Goal: Information Seeking & Learning: Find specific page/section

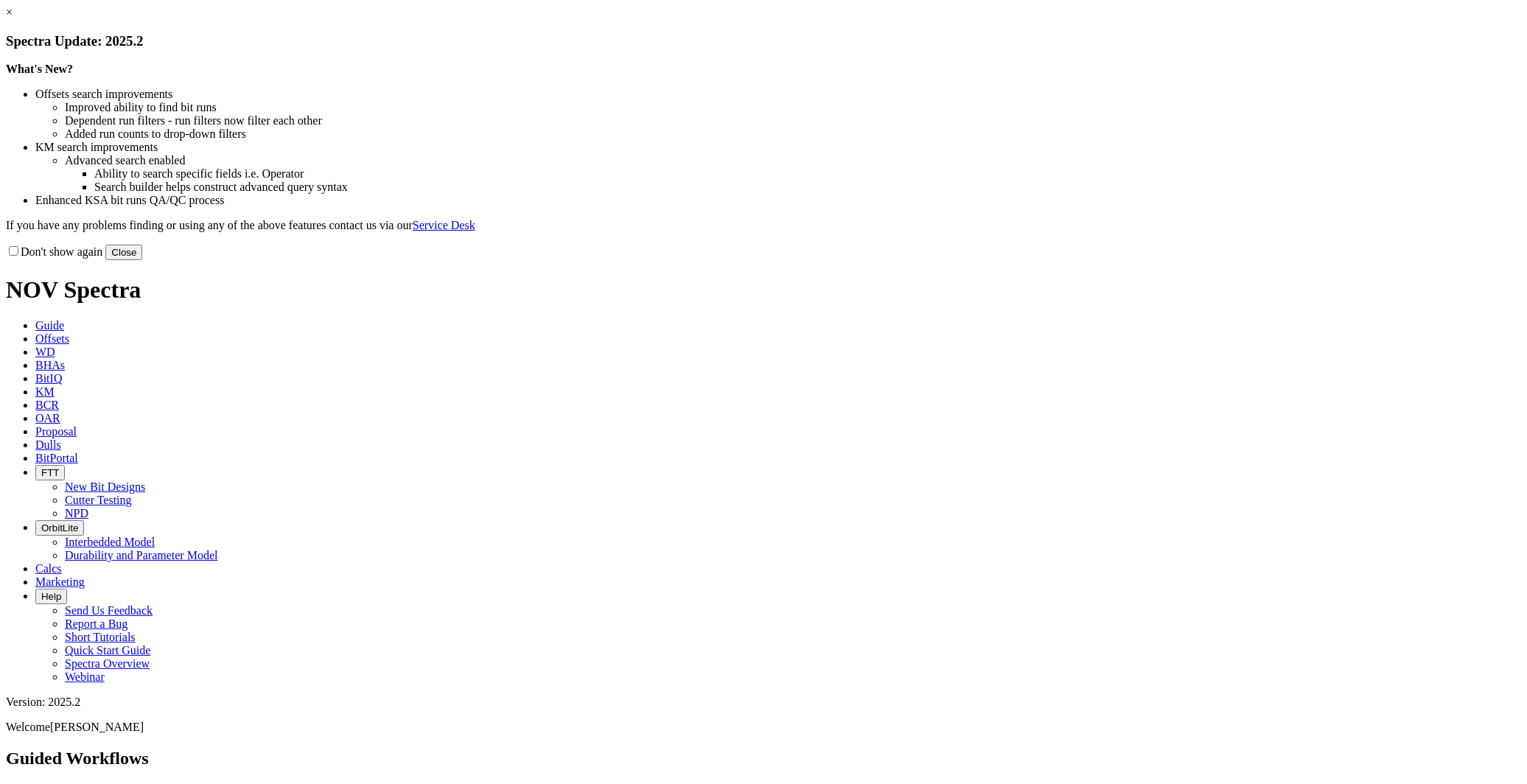
click at [142, 260] on button "Close" at bounding box center [124, 253] width 37 height 16
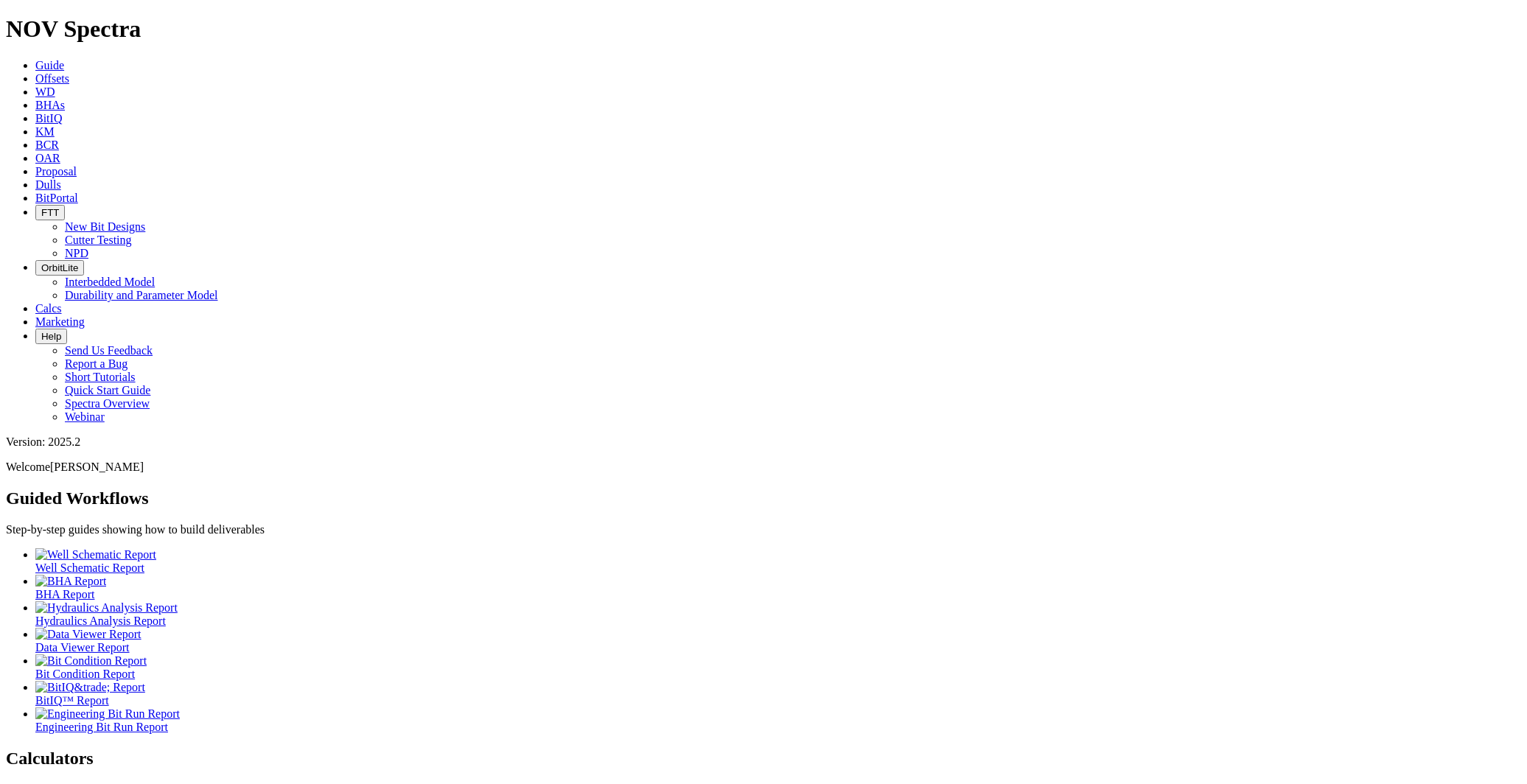
click at [69, 72] on span "Offsets" at bounding box center [52, 78] width 34 height 13
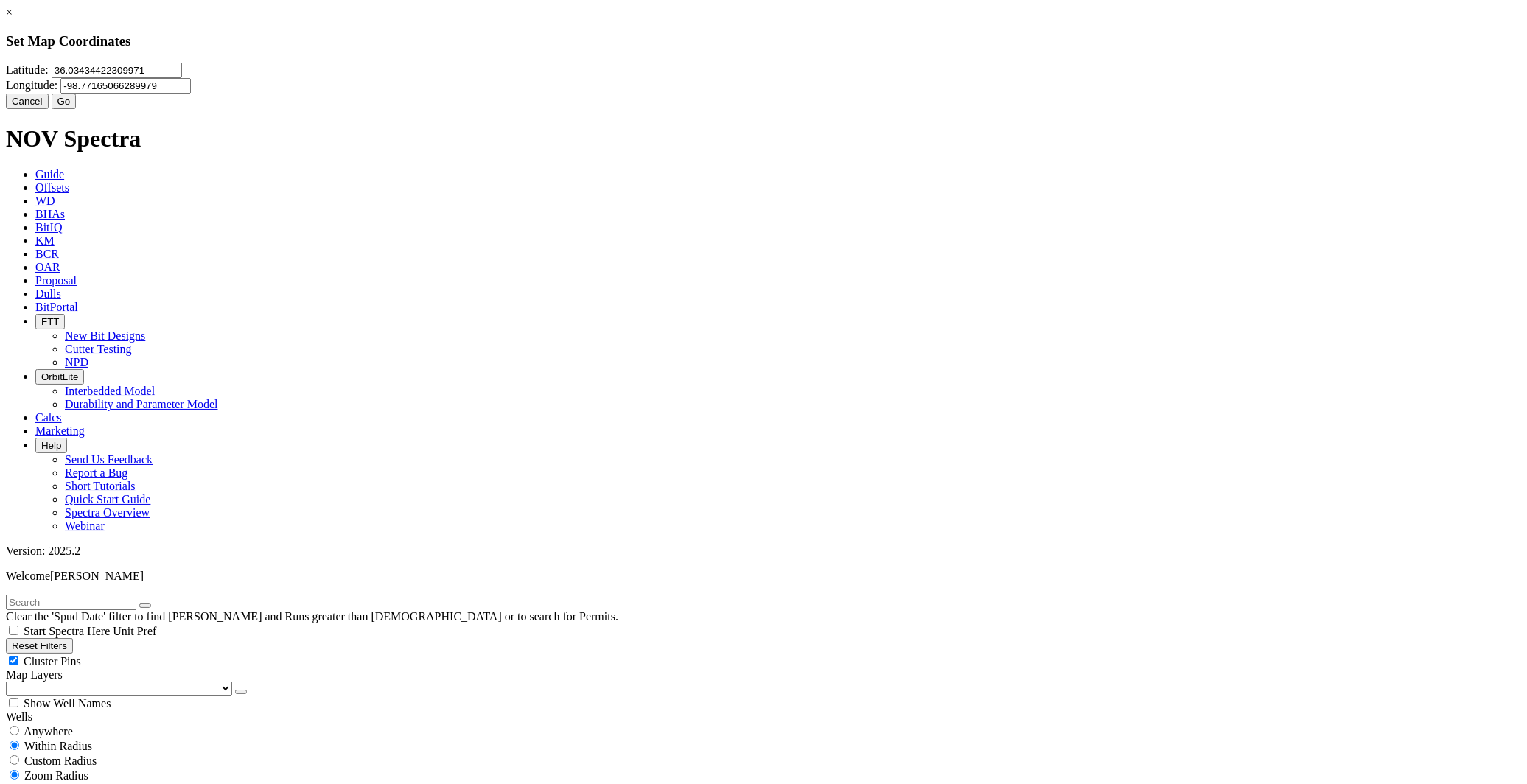
click at [182, 78] on input "36.03434422309971" at bounding box center [117, 70] width 131 height 16
paste input "5.637807"
type input "35.637807"
click at [191, 93] on input "-98.77165066289979" at bounding box center [126, 86] width 131 height 16
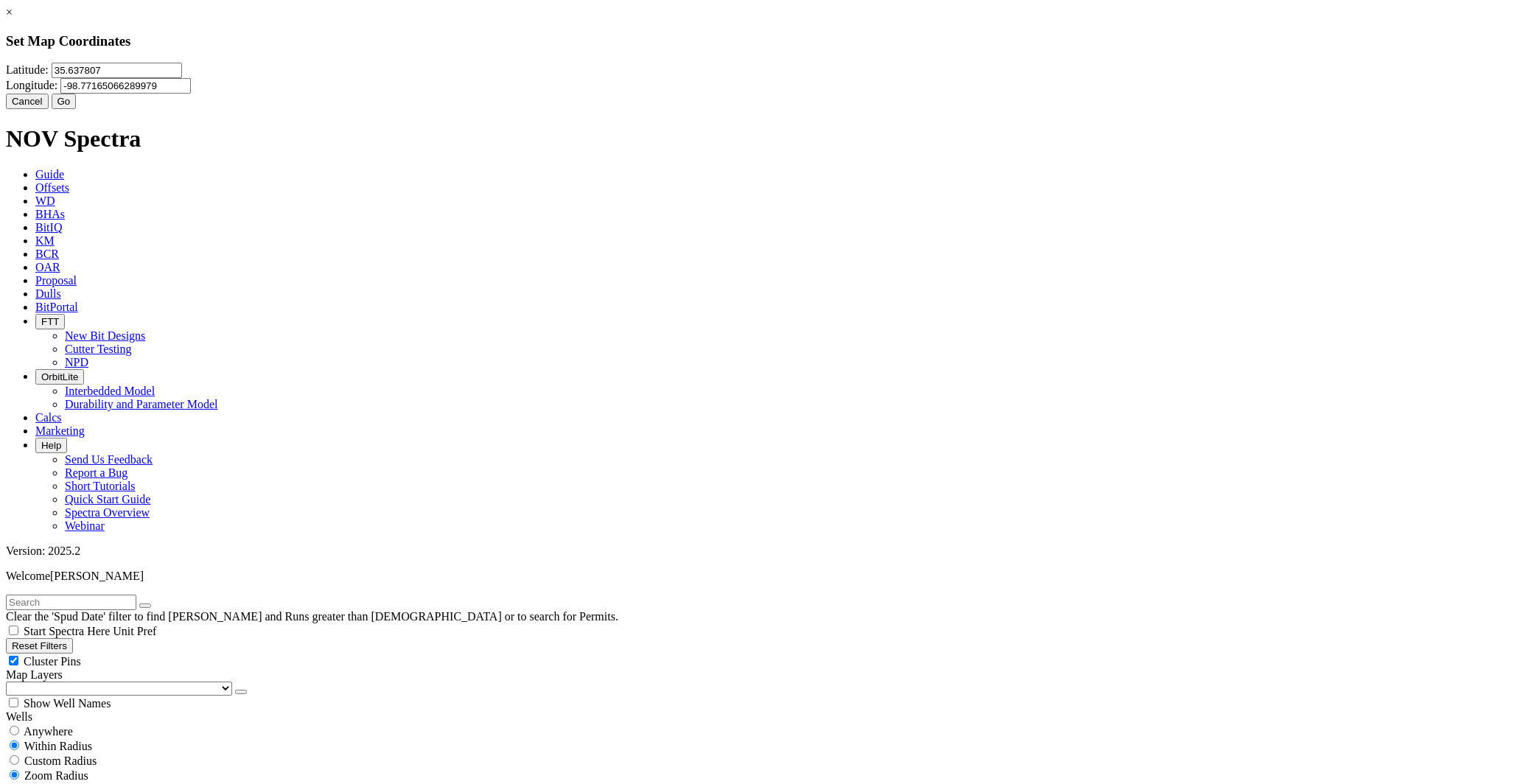
click at [191, 93] on input "-98.77165066289979" at bounding box center [126, 86] width 131 height 16
paste input "-99.2494525"
type input "-99.2494525"
click at [77, 109] on button "Go" at bounding box center [64, 101] width 25 height 16
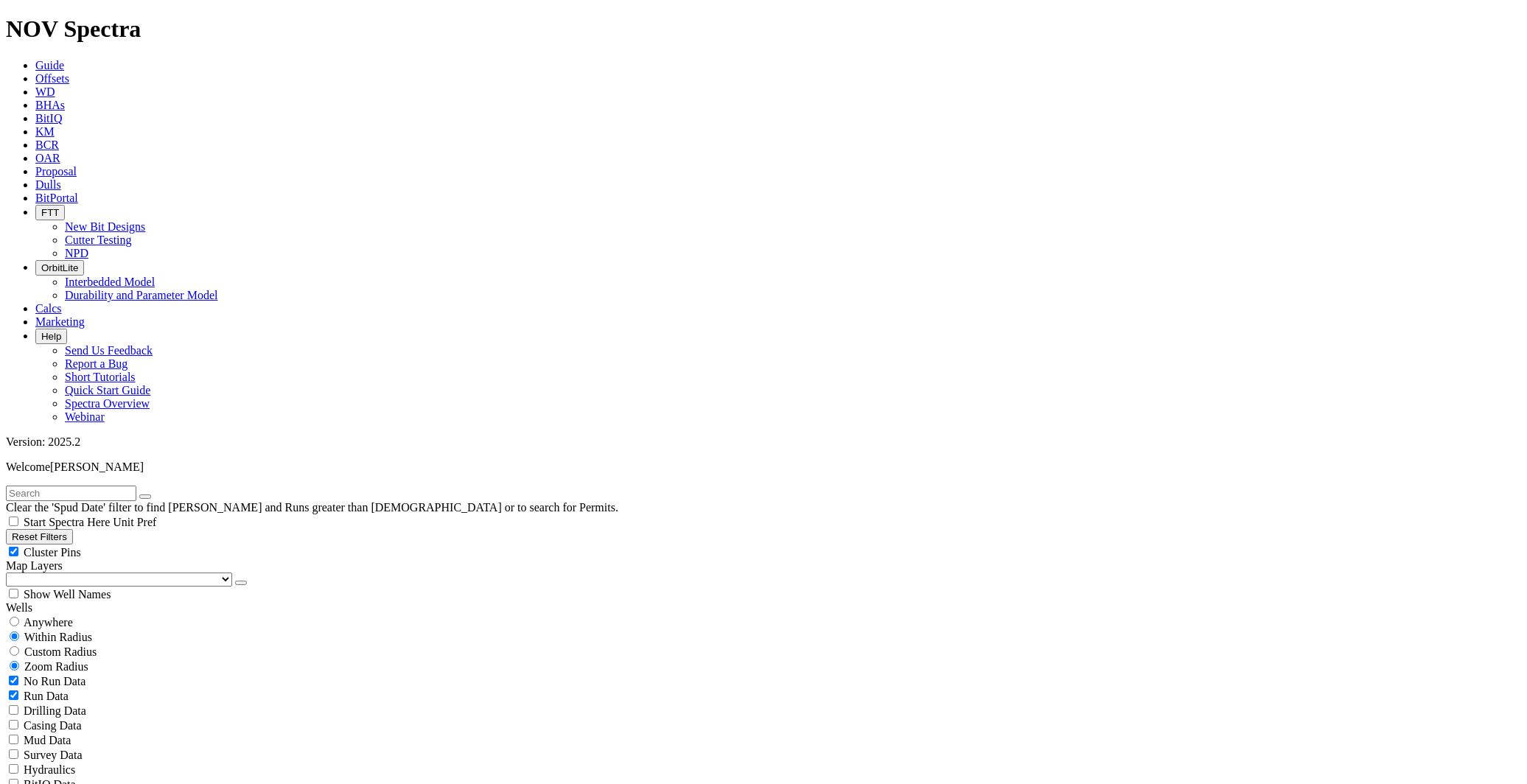
scroll to position [223310, 0]
click at [53, 646] on span "Custom Radius" at bounding box center [60, 651] width 72 height 13
radio input "true"
radio input "false"
click at [122, 674] on input "number" at bounding box center [71, 682] width 131 height 16
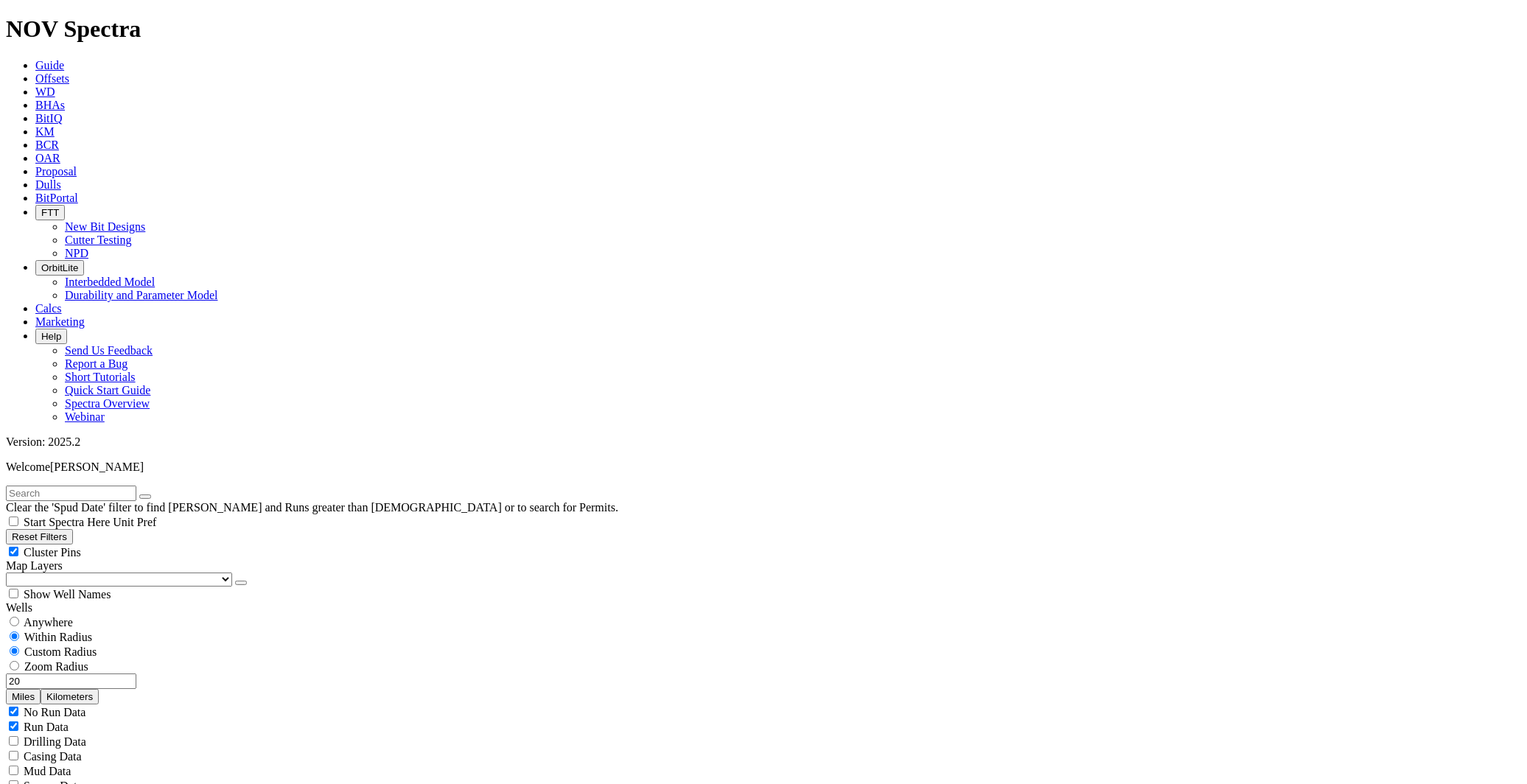
type input "20"
click at [41, 688] on button "Miles" at bounding box center [23, 696] width 35 height 16
select select "6.75"
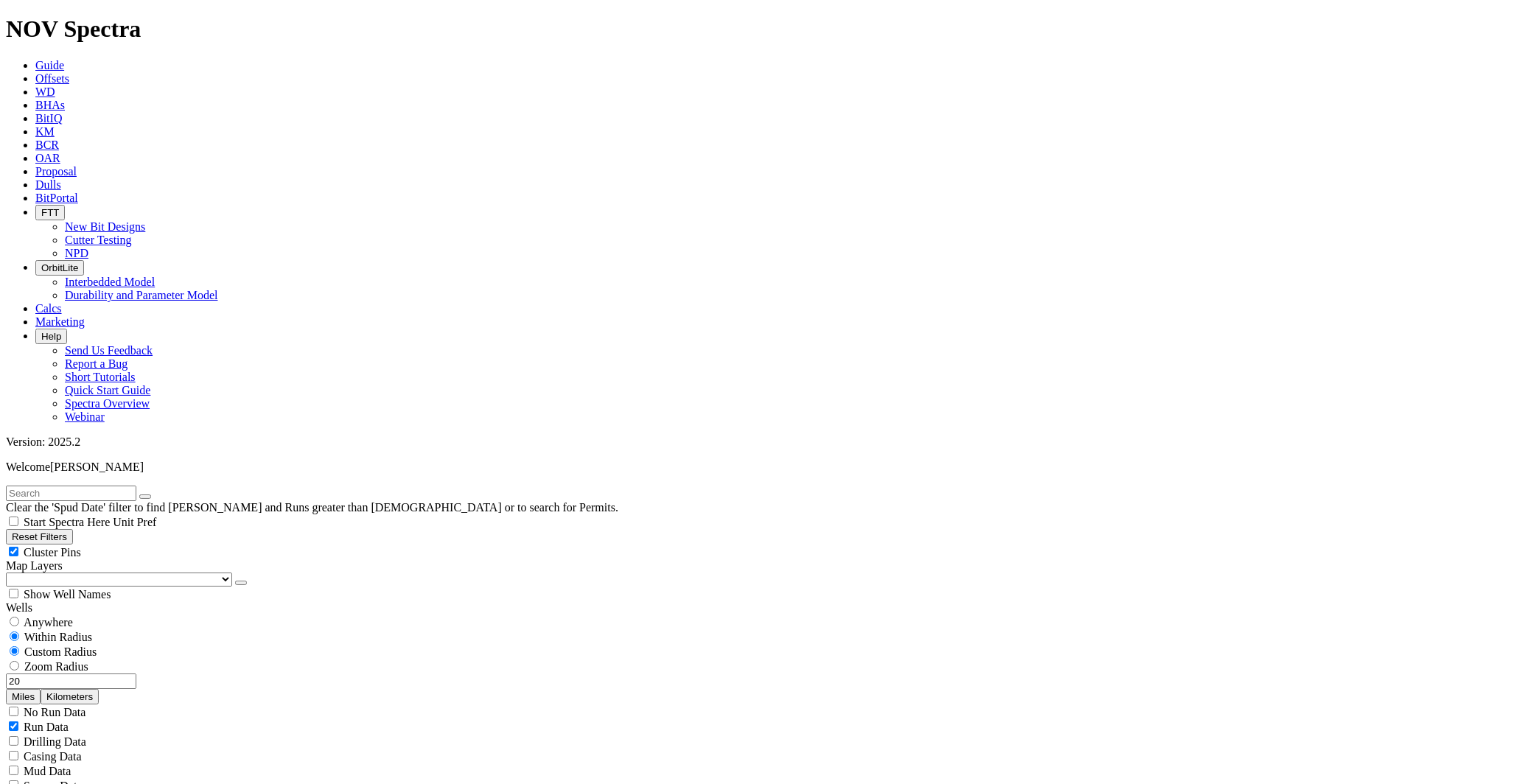
checkbox input "false"
click at [104, 674] on input "20" at bounding box center [71, 682] width 131 height 16
type input "5"
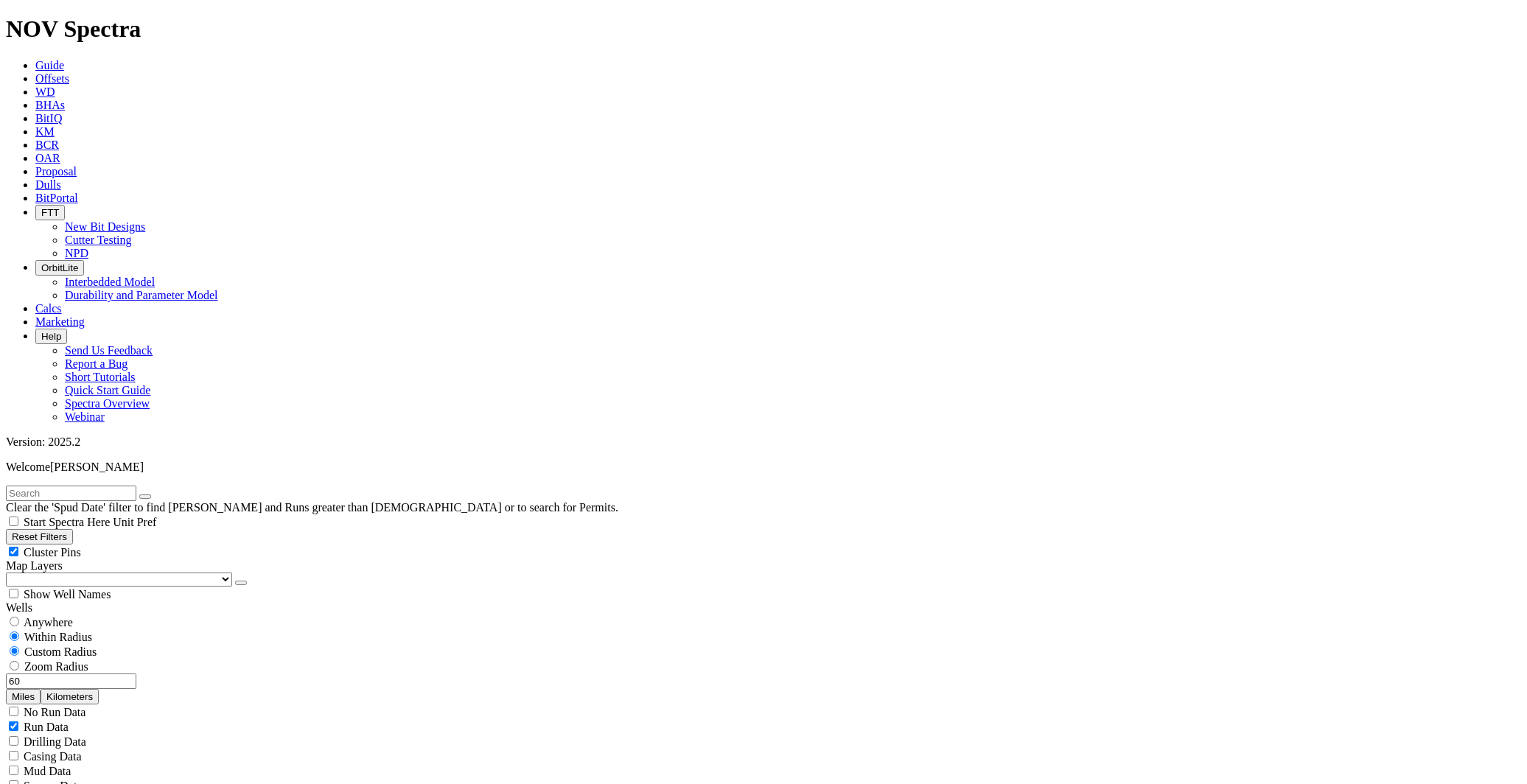
type input "6"
radio input "false"
radio input "true"
click at [83, 646] on span "Custom Radius" at bounding box center [60, 651] width 72 height 13
radio input "true"
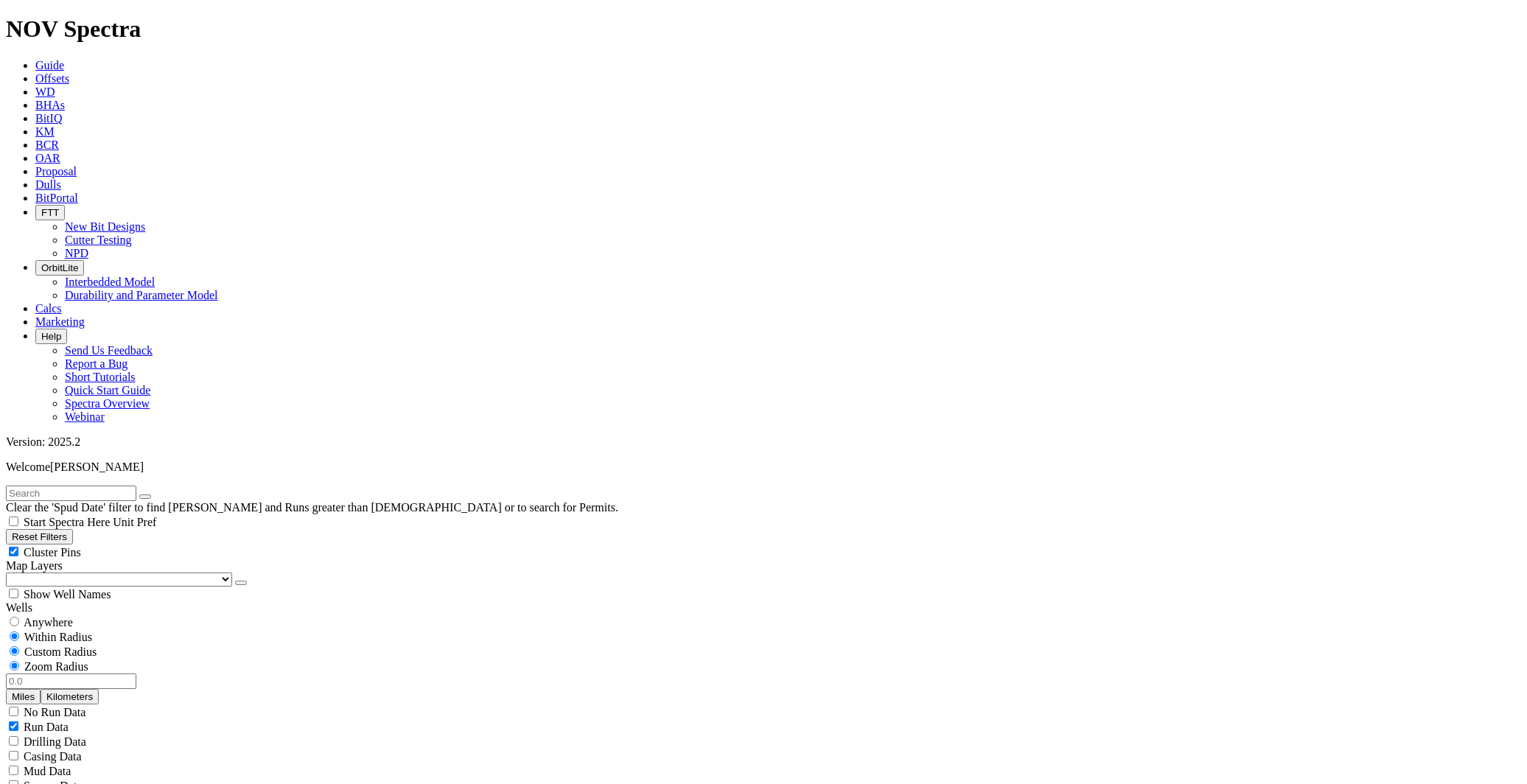
radio input "false"
click at [110, 674] on input "number" at bounding box center [71, 682] width 131 height 16
click at [98, 674] on input "100" at bounding box center [71, 682] width 131 height 16
click at [101, 674] on input "40" at bounding box center [71, 682] width 131 height 16
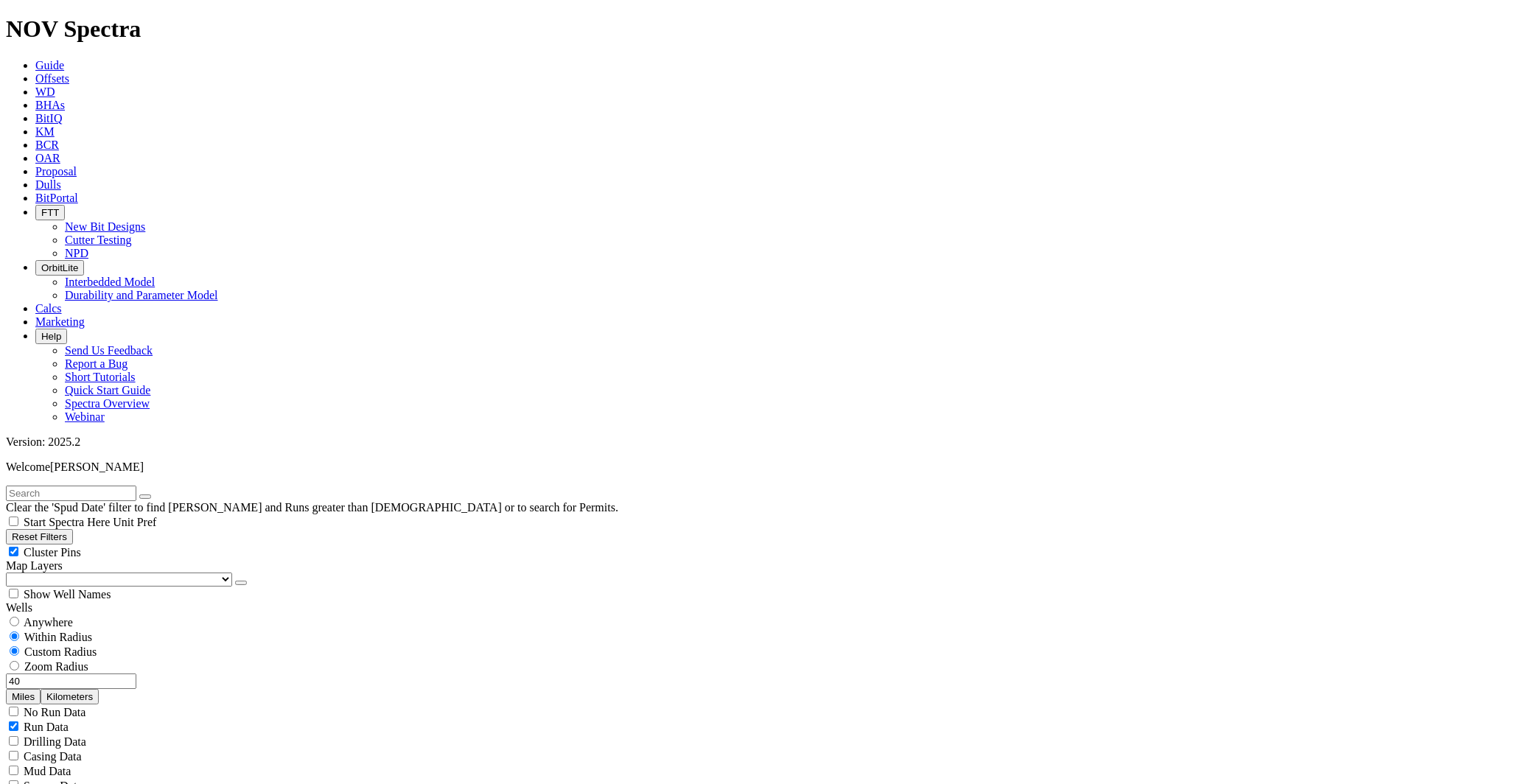
click at [101, 674] on input "40" at bounding box center [71, 682] width 131 height 16
type input "100"
